Goal: Transaction & Acquisition: Book appointment/travel/reservation

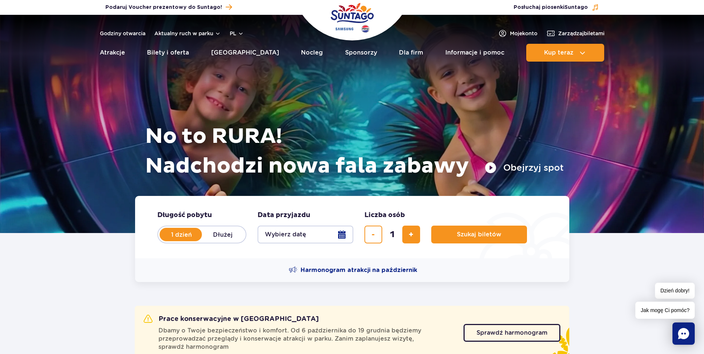
click at [341, 236] on button "Wybierz datę" at bounding box center [306, 235] width 96 height 18
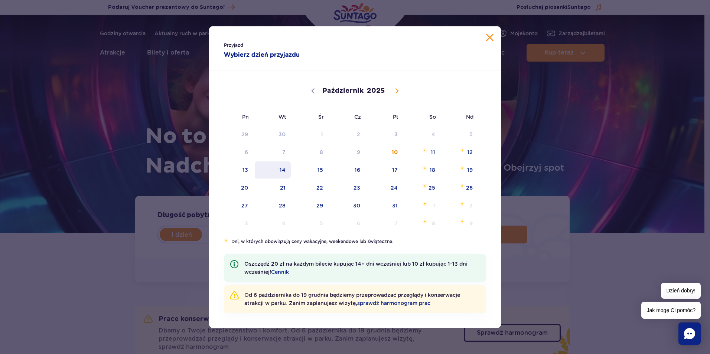
click at [280, 170] on span "14" at bounding box center [272, 169] width 37 height 17
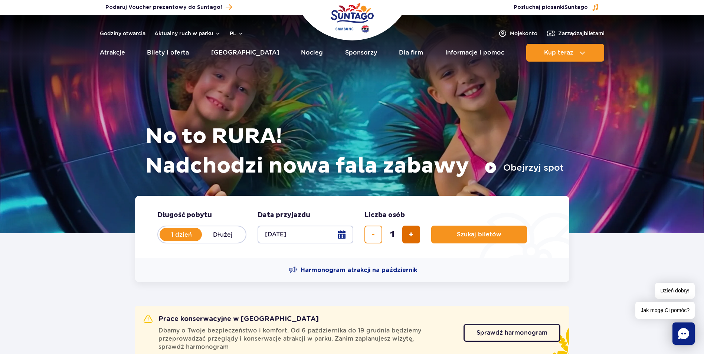
click at [409, 235] on span "dodaj bilet" at bounding box center [411, 235] width 5 height 0
type input "3"
click at [472, 233] on span "Szukaj biletów" at bounding box center [476, 234] width 45 height 7
